Goal: Information Seeking & Learning: Learn about a topic

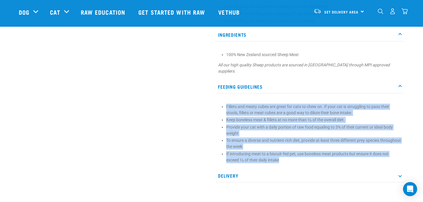
click at [380, 13] on img "dropdown navigation" at bounding box center [380, 12] width 6 height 6
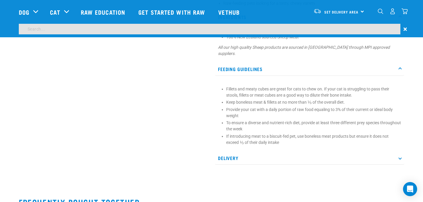
scroll to position [264, 0]
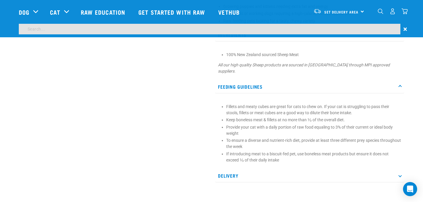
click at [201, 28] on input "search" at bounding box center [209, 29] width 381 height 11
type input "chicken & heart"
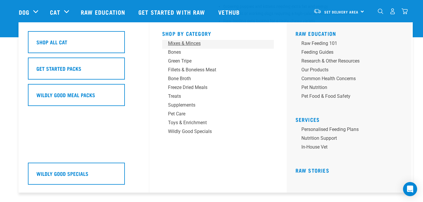
scroll to position [281, 0]
click at [186, 44] on div "Mixes & Minces" at bounding box center [214, 43] width 92 height 7
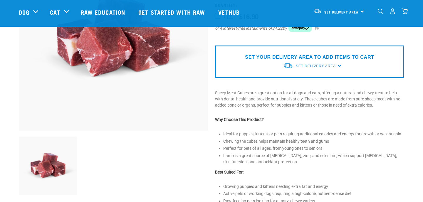
scroll to position [67, 0]
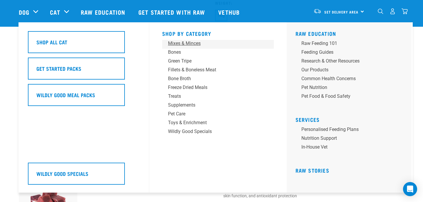
click at [184, 43] on div "Mixes & Minces" at bounding box center [214, 43] width 92 height 7
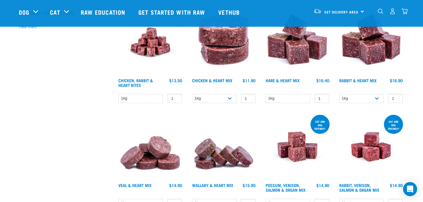
scroll to position [184, 0]
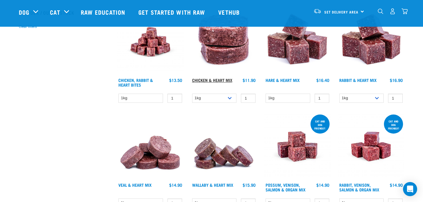
click at [216, 79] on link "Chicken & Heart Mix" at bounding box center [212, 80] width 40 height 2
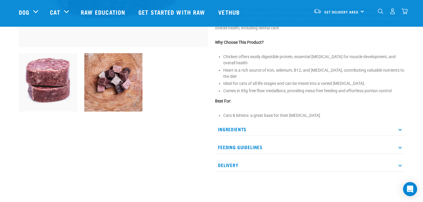
scroll to position [186, 0]
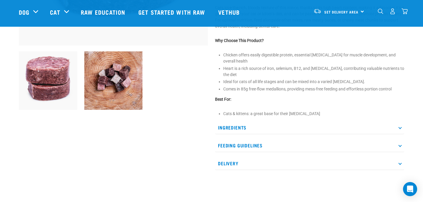
click at [289, 121] on p "Ingredients" at bounding box center [309, 127] width 189 height 13
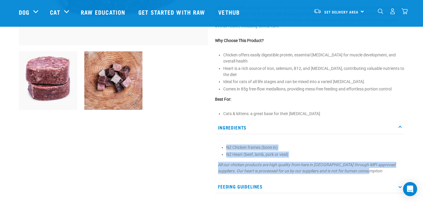
drag, startPoint x: 221, startPoint y: 141, endPoint x: 357, endPoint y: 167, distance: 138.8
click at [357, 167] on section "NZ Chicken frames (bone in) NZ Heart (beef, lamb, pork or veal) All our chicken…" at bounding box center [309, 159] width 183 height 30
copy section "NZ Chicken frames (bone in) NZ Heart (beef, lamb, pork or veal) All our chicken…"
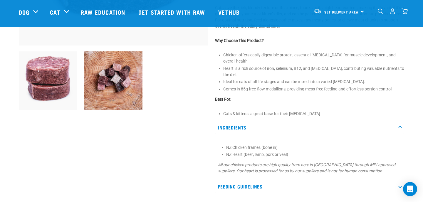
click at [380, 163] on p "All our chicken products are high quality from here in New Zealand through MPI …" at bounding box center [309, 168] width 183 height 12
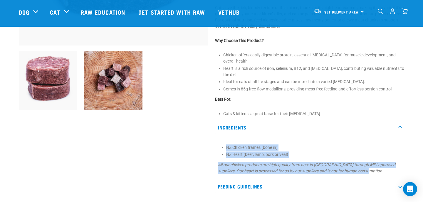
drag, startPoint x: 373, startPoint y: 165, endPoint x: 220, endPoint y: 139, distance: 155.1
click at [220, 144] on section "NZ Chicken frames (bone in) NZ Heart (beef, lamb, pork or veal) All our chicken…" at bounding box center [309, 159] width 183 height 30
copy section "NZ Chicken frames (bone in) NZ Heart (beef, lamb, pork or veal) All our chicken…"
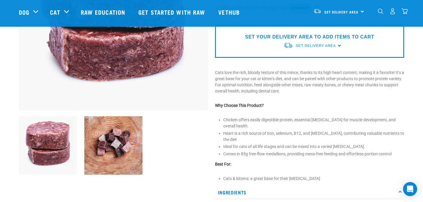
scroll to position [0, 0]
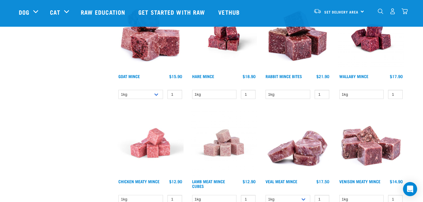
scroll to position [504, 0]
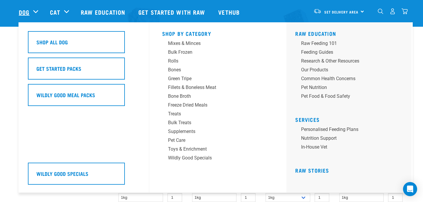
click at [23, 11] on link "Dog" at bounding box center [24, 12] width 11 height 9
click at [179, 43] on div "Mixes & Minces" at bounding box center [214, 43] width 92 height 7
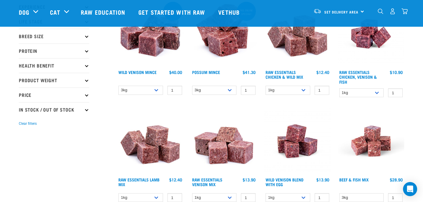
scroll to position [89, 0]
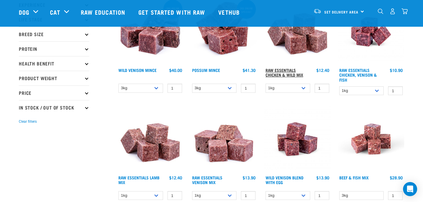
click at [284, 69] on link "Raw Essentials Chicken & Wild Mix" at bounding box center [284, 72] width 38 height 7
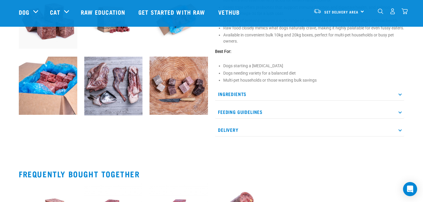
scroll to position [248, 0]
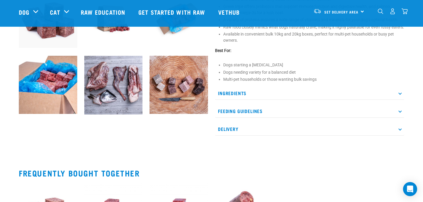
click at [240, 97] on p "Ingredients" at bounding box center [309, 93] width 189 height 13
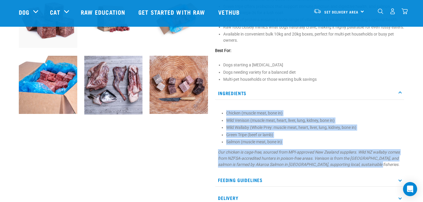
drag, startPoint x: 220, startPoint y: 119, endPoint x: 386, endPoint y: 170, distance: 173.8
click at [386, 168] on section "Chicken (muscle meat, bone in) Wild Venison (muscle meat, heart, liver, lung, k…" at bounding box center [309, 139] width 183 height 58
copy section "Chicken (muscle meat, bone in) Wild Venison (muscle meat, heart, liver, lung, k…"
click at [379, 11] on img "dropdown navigation" at bounding box center [380, 12] width 6 height 6
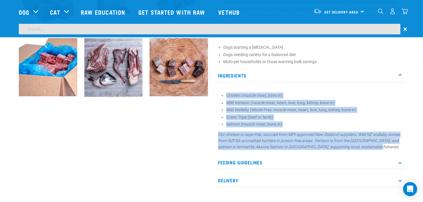
scroll to position [231, 0]
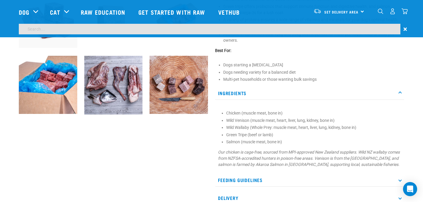
click at [114, 29] on input "search" at bounding box center [209, 29] width 381 height 11
type input "duck feet"
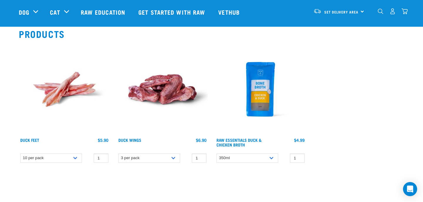
scroll to position [74, 0]
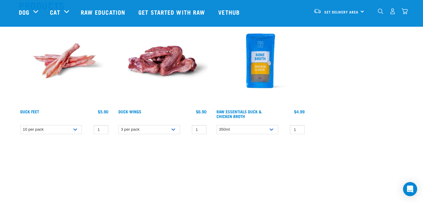
click at [65, 59] on img at bounding box center [64, 60] width 91 height 91
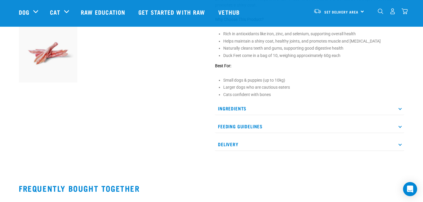
scroll to position [222, 0]
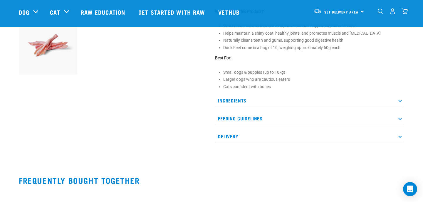
click at [236, 117] on p "Feeding Guidelines" at bounding box center [309, 118] width 189 height 13
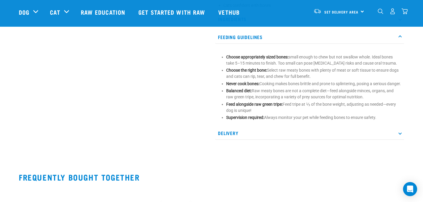
scroll to position [295, 0]
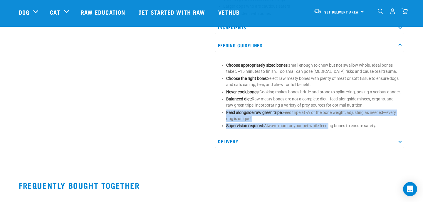
drag, startPoint x: 225, startPoint y: 118, endPoint x: 328, endPoint y: 132, distance: 103.7
click at [328, 129] on section "Choose appropriately sized bones: small enough to chew but not swallow whole. I…" at bounding box center [309, 95] width 183 height 67
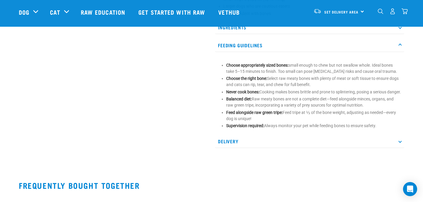
click at [390, 129] on p "Supervision required: Always monitor your pet while feeding bones to ensure saf…" at bounding box center [313, 126] width 175 height 6
drag, startPoint x: 225, startPoint y: 64, endPoint x: 382, endPoint y: 136, distance: 173.5
click at [382, 132] on div "Choose appropriately sized bones: small enough to chew but not swallow whole. I…" at bounding box center [309, 93] width 189 height 77
drag, startPoint x: 381, startPoint y: 132, endPoint x: 226, endPoint y: 68, distance: 168.3
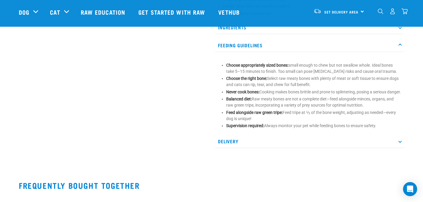
click at [226, 68] on section "Choose appropriately sized bones: small enough to chew but not swallow whole. I…" at bounding box center [309, 95] width 183 height 67
copy ul "Choose appropriately sized bones: small enough to chew but not swallow whole. I…"
drag, startPoint x: 380, startPoint y: 132, endPoint x: 225, endPoint y: 131, distance: 155.3
click at [225, 129] on section "Choose appropriately sized bones: small enough to chew but not swallow whole. I…" at bounding box center [309, 95] width 183 height 67
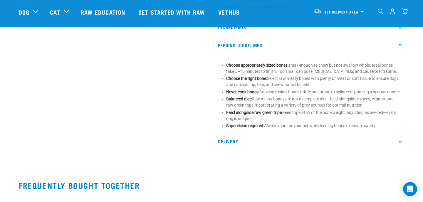
copy p "Supervision required: Always monitor your pet while feeding bones to ensure saf…"
